Goal: Find specific page/section: Find specific page/section

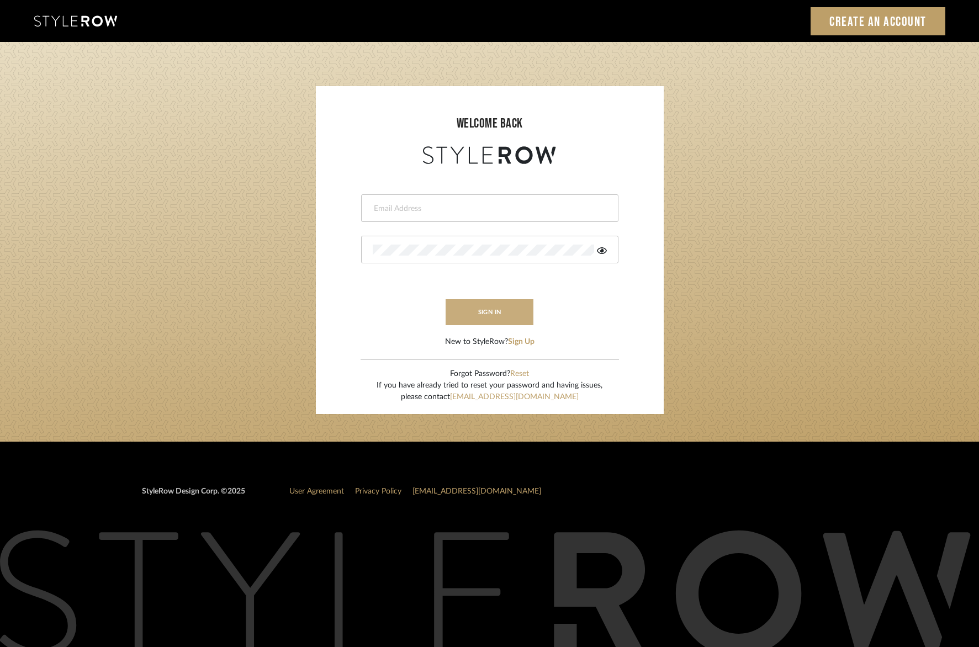
type input "ryan@studiodb.com"
click at [491, 304] on button "sign in" at bounding box center [489, 312] width 88 height 26
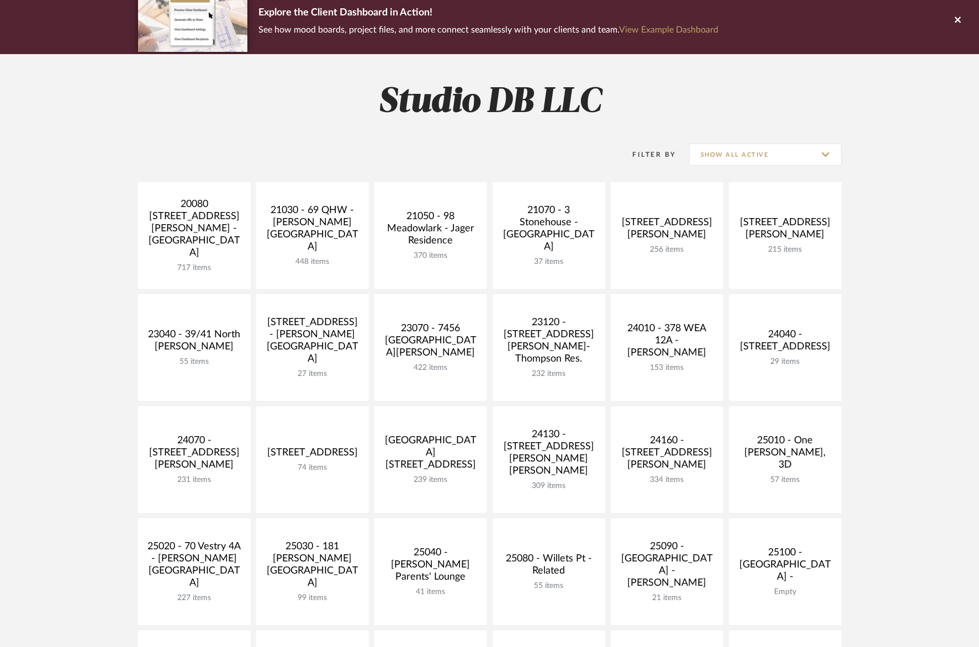
scroll to position [110, 0]
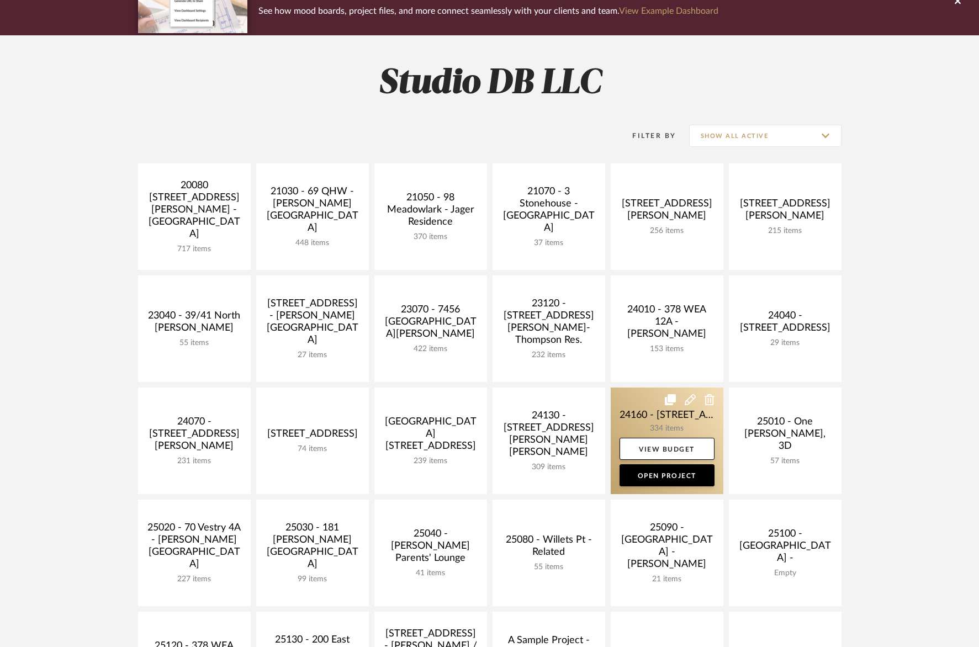
click at [629, 417] on link at bounding box center [667, 441] width 113 height 107
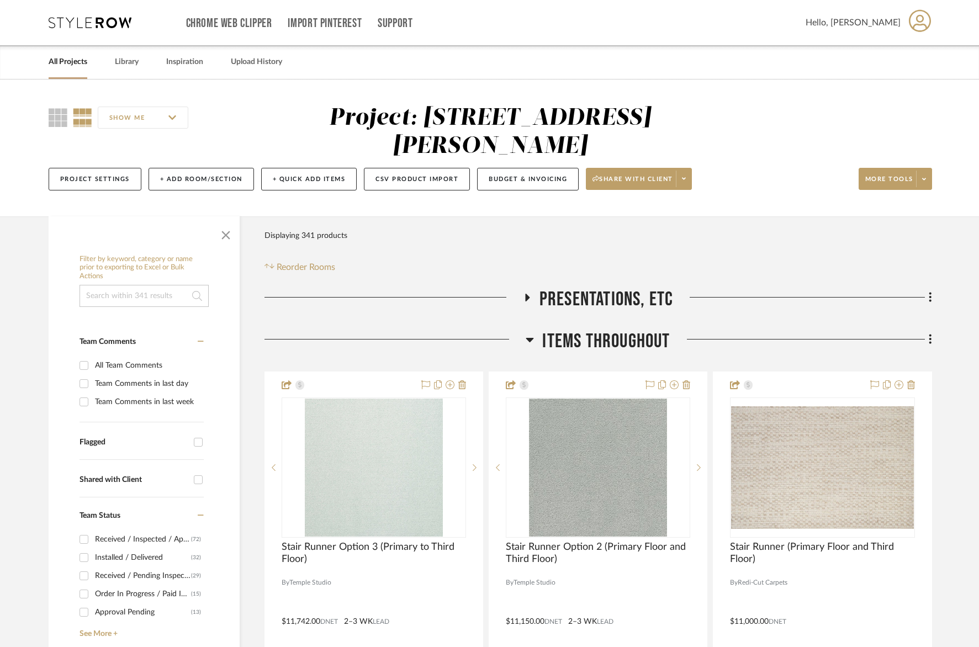
click at [525, 338] on div "Items Throughout" at bounding box center [597, 344] width 667 height 28
click at [530, 339] on icon at bounding box center [530, 340] width 8 height 4
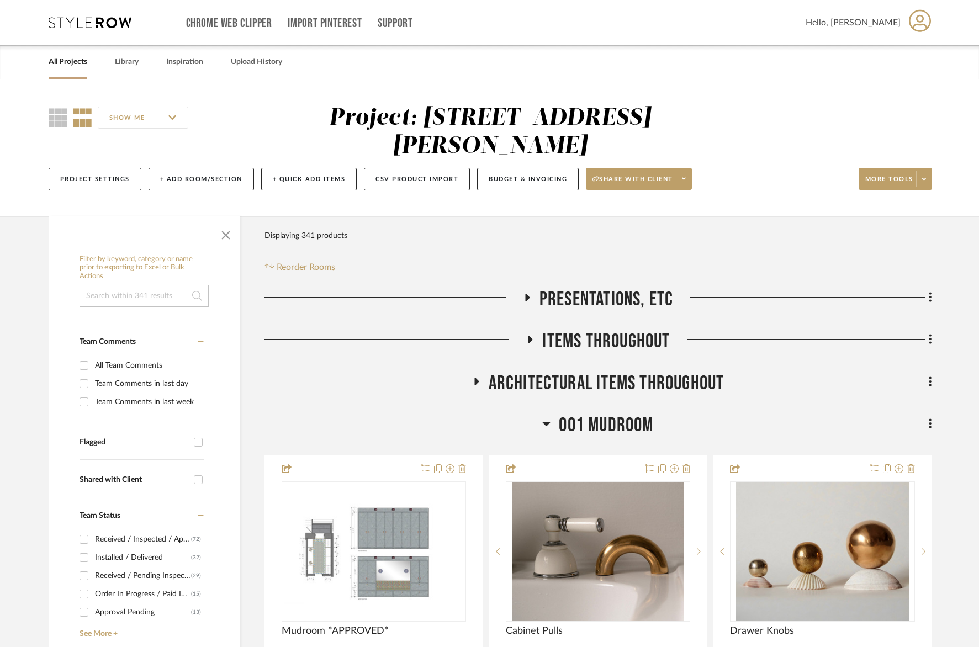
click at [551, 423] on h3 "001 MUDROOM" at bounding box center [597, 425] width 111 height 24
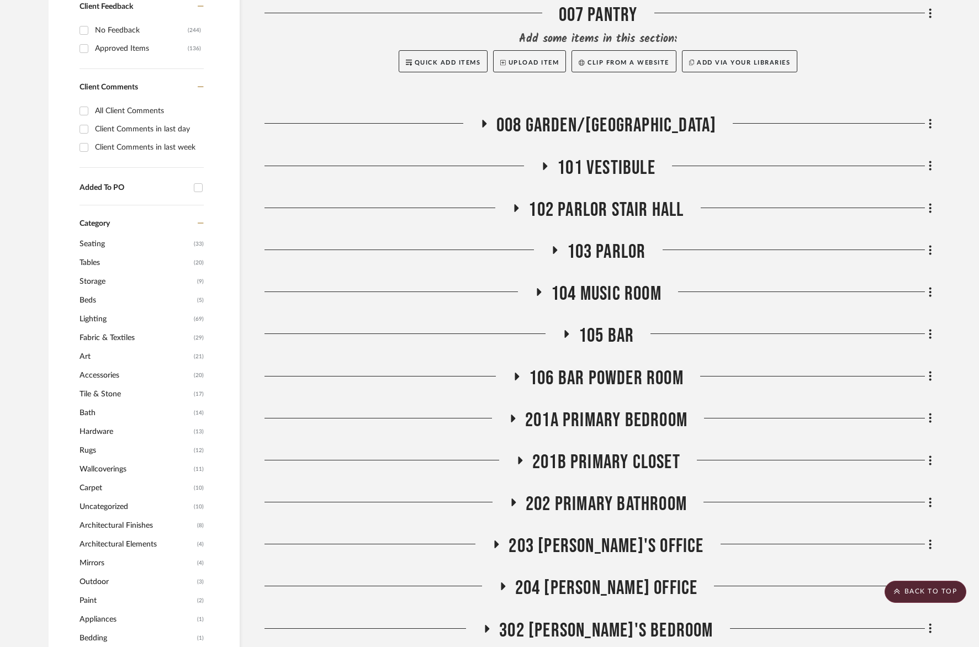
scroll to position [938, 0]
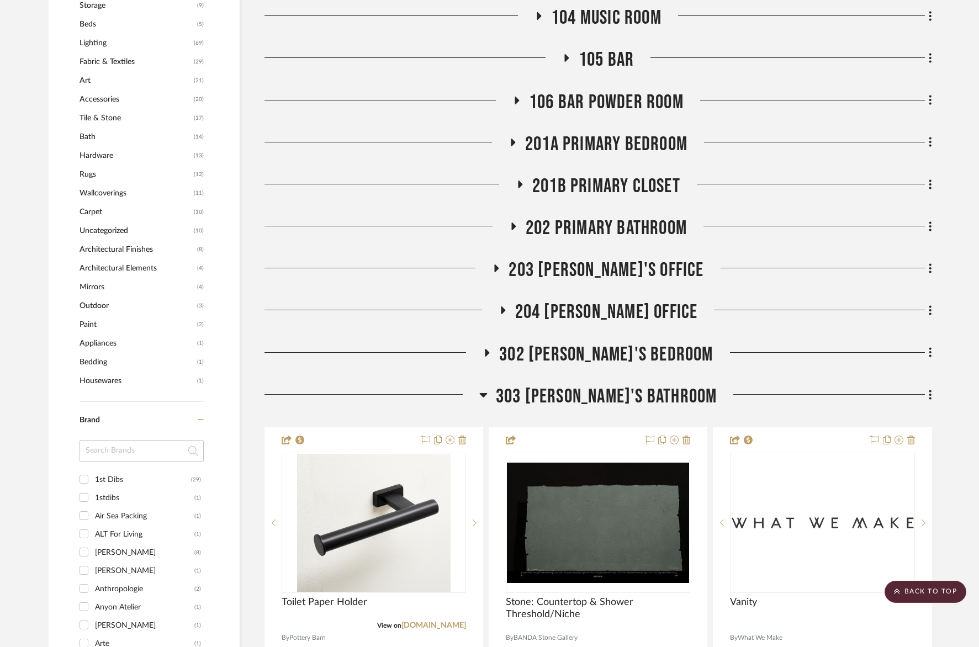
click at [487, 396] on icon at bounding box center [483, 395] width 8 height 4
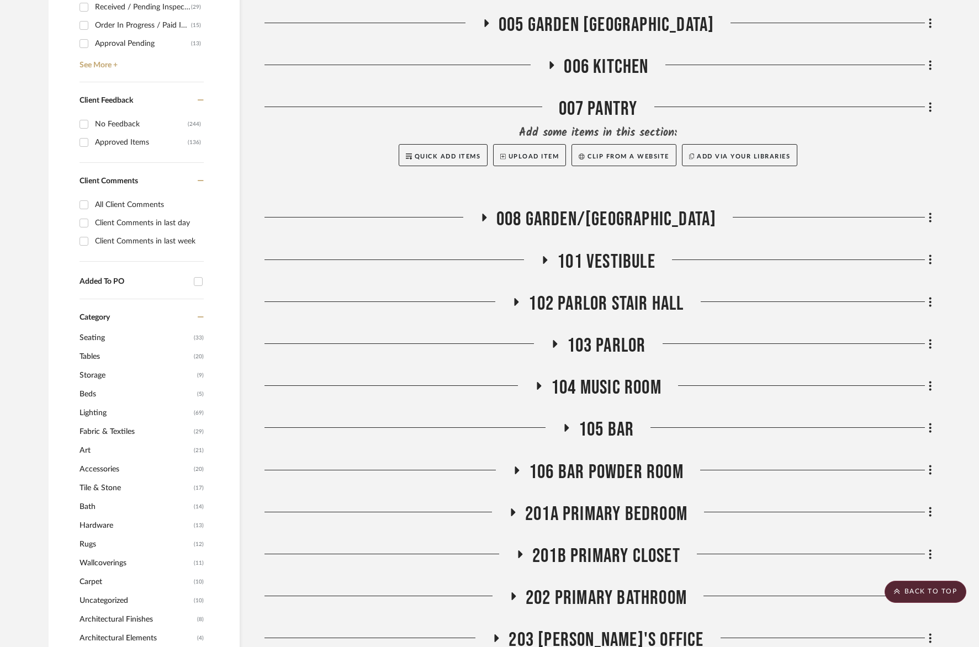
scroll to position [552, 0]
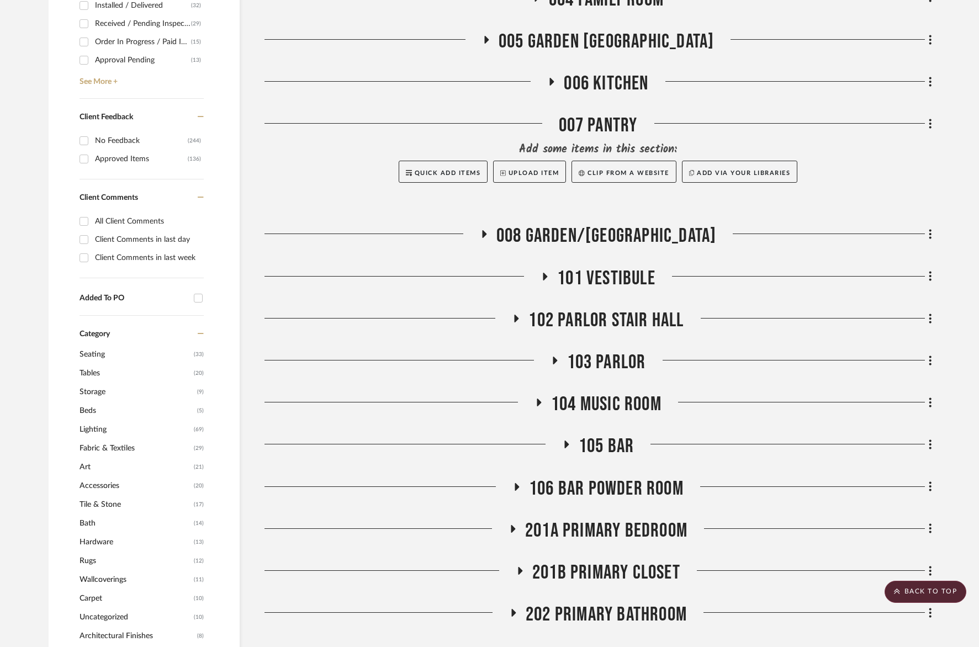
click at [486, 234] on icon at bounding box center [484, 234] width 4 height 8
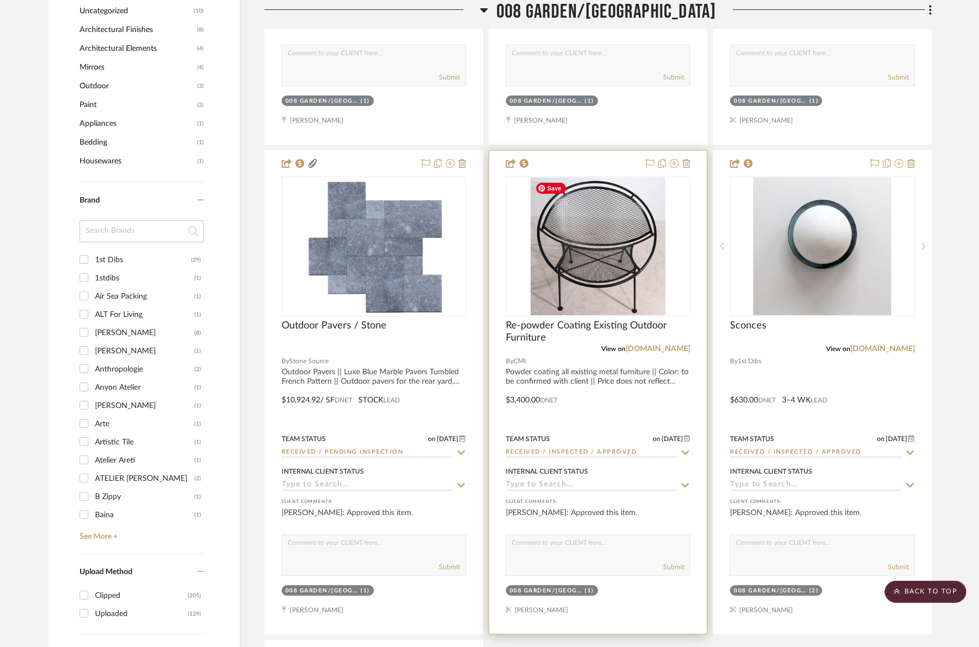
scroll to position [1159, 0]
click at [619, 287] on img "0" at bounding box center [597, 245] width 135 height 138
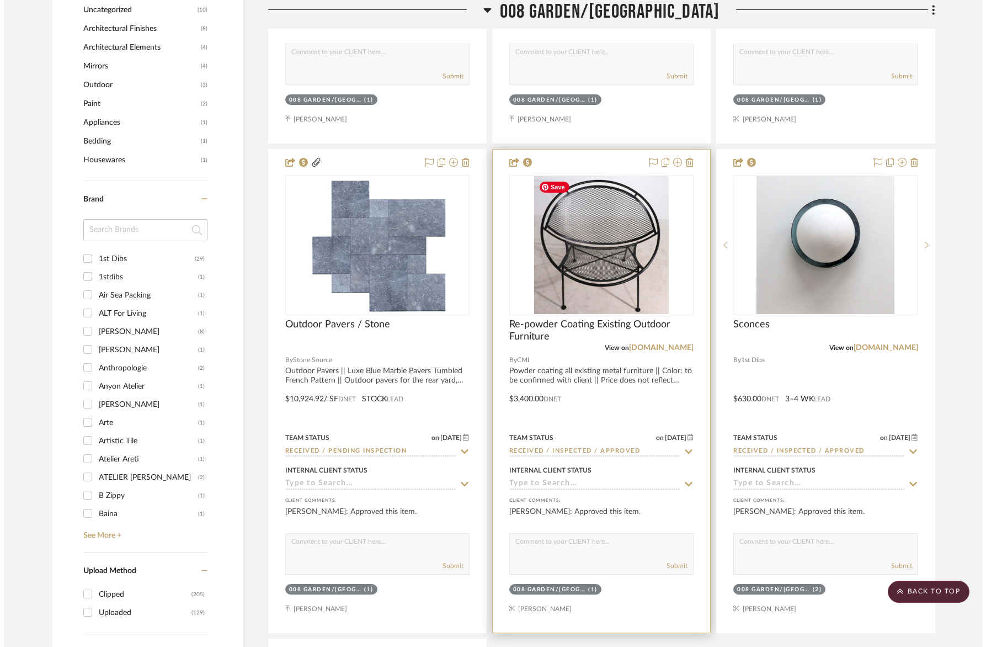
scroll to position [0, 0]
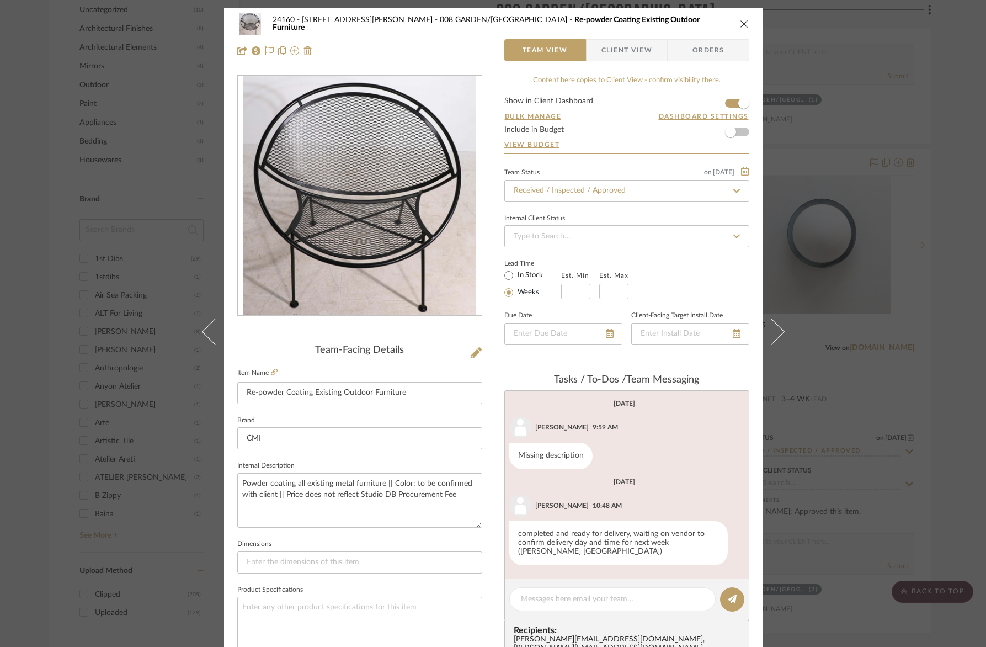
click at [433, 237] on img "0" at bounding box center [359, 196] width 233 height 240
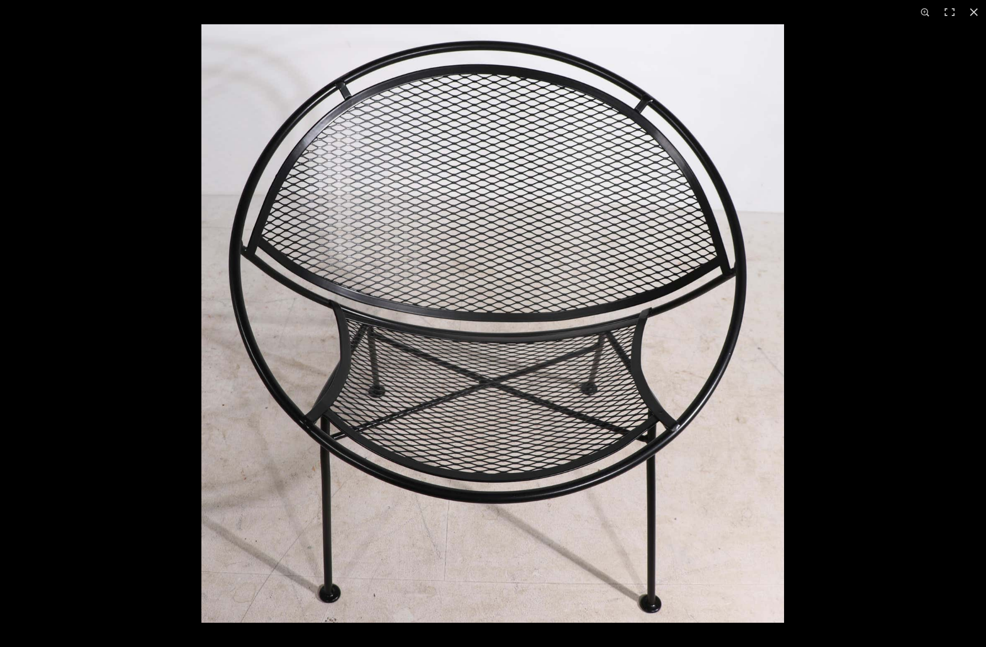
click at [689, 274] on img at bounding box center [492, 323] width 583 height 598
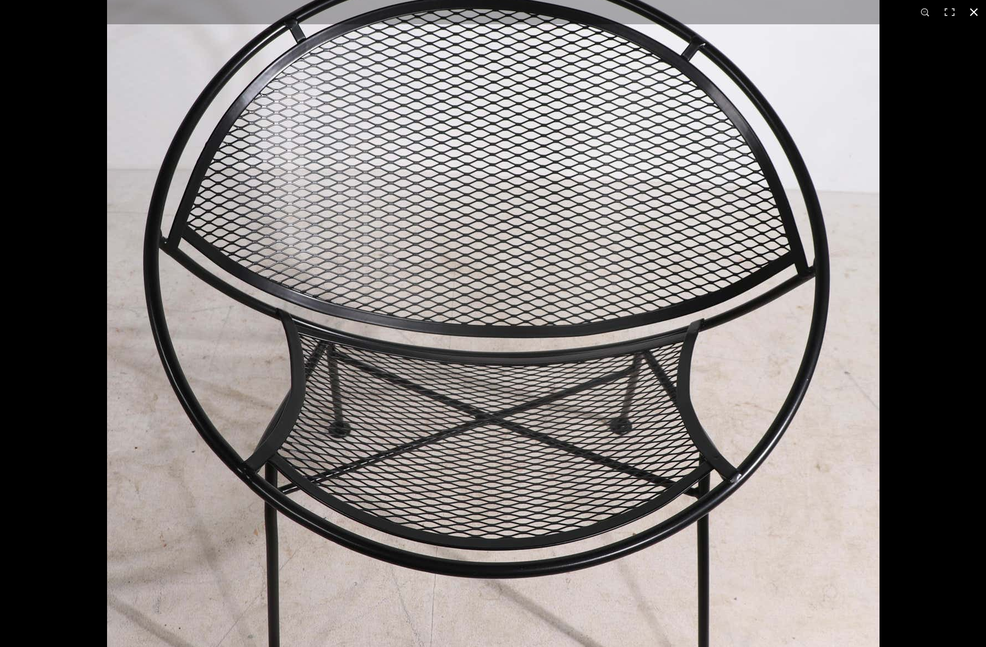
click at [968, 59] on div at bounding box center [600, 266] width 986 height 647
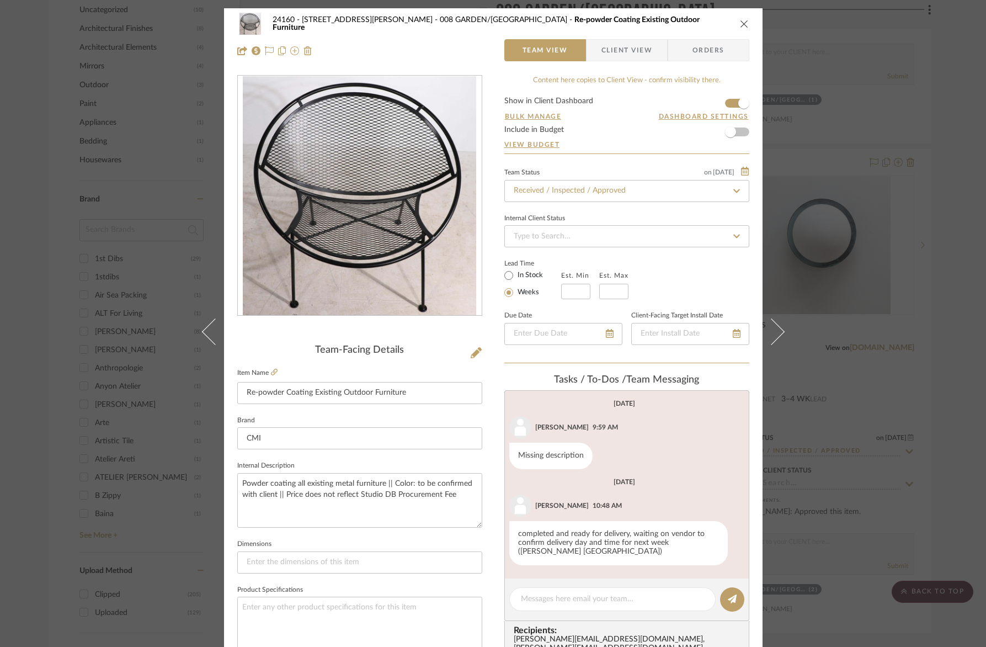
click at [617, 56] on span "Client View" at bounding box center [627, 50] width 51 height 22
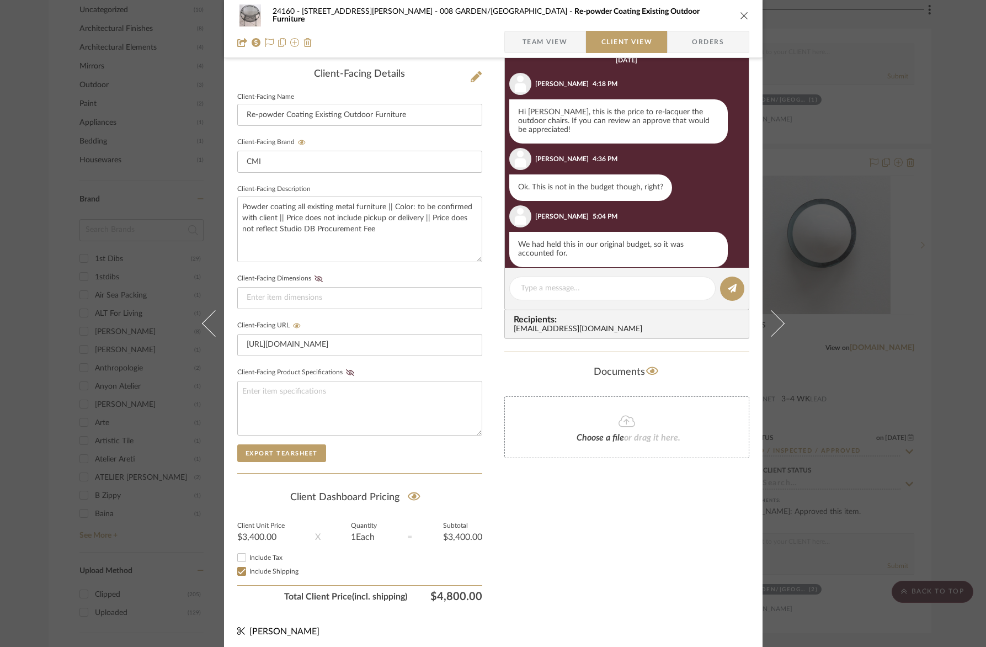
scroll to position [280, 0]
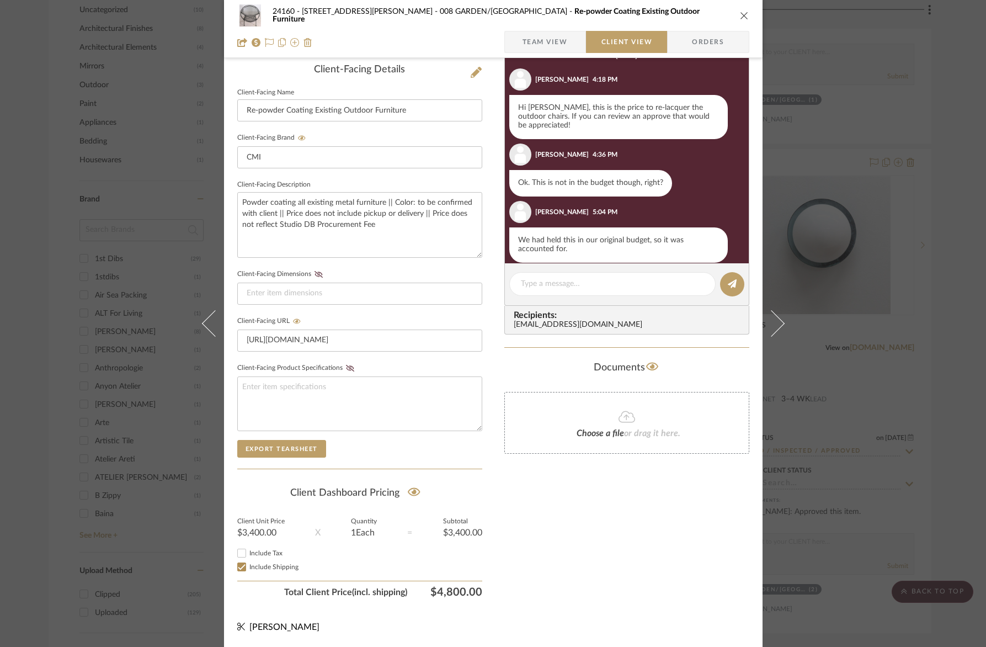
click at [822, 340] on div "24160 - [STREET_ADDRESS] - [PERSON_NAME] 008 GARDEN/TERRACE Re-powder Coating E…" at bounding box center [493, 323] width 986 height 647
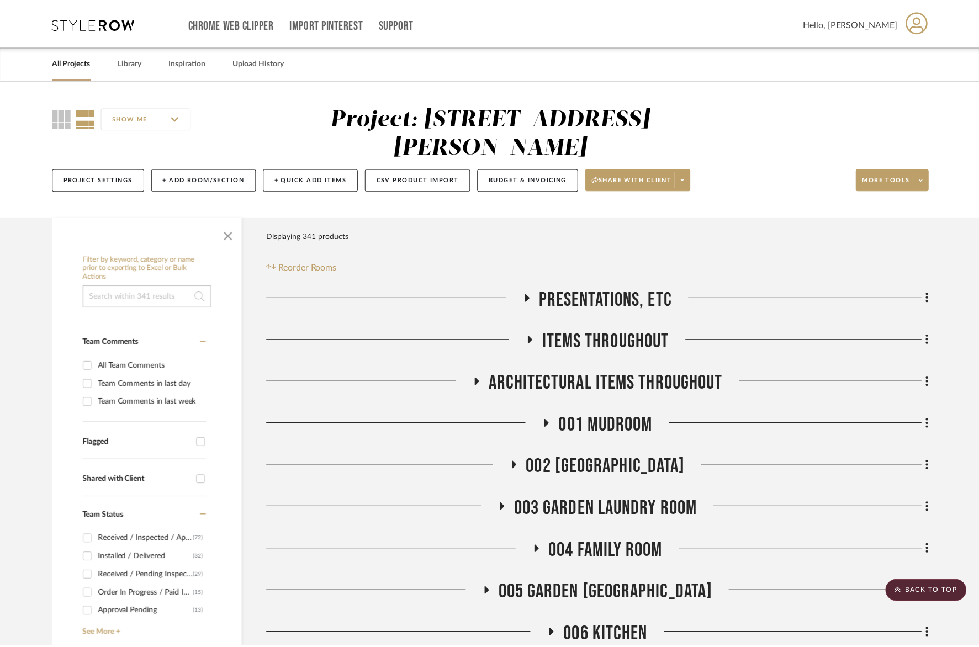
scroll to position [1159, 0]
